Goal: Information Seeking & Learning: Learn about a topic

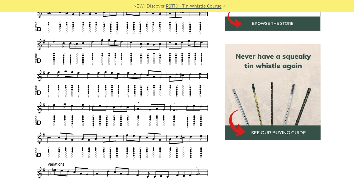
scroll to position [220, 0]
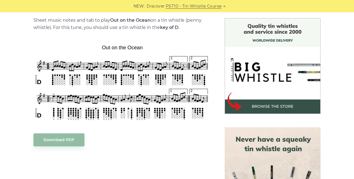
scroll to position [143, 0]
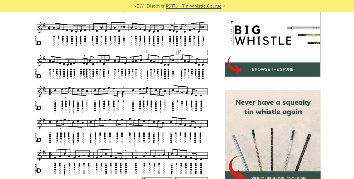
scroll to position [179, 0]
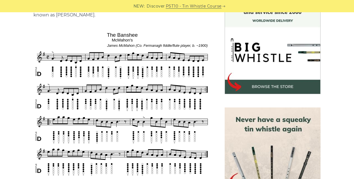
scroll to position [162, 0]
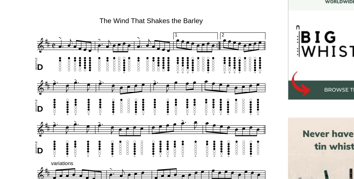
scroll to position [138, 0]
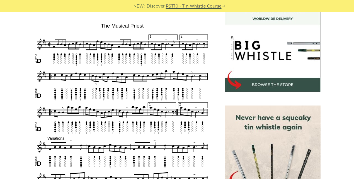
scroll to position [165, 0]
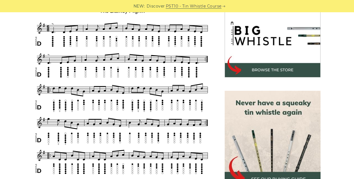
scroll to position [180, 0]
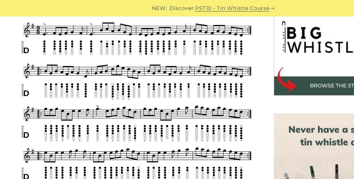
scroll to position [184, 0]
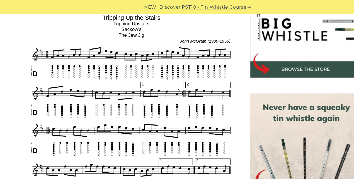
scroll to position [187, 0]
